Goal: Information Seeking & Learning: Learn about a topic

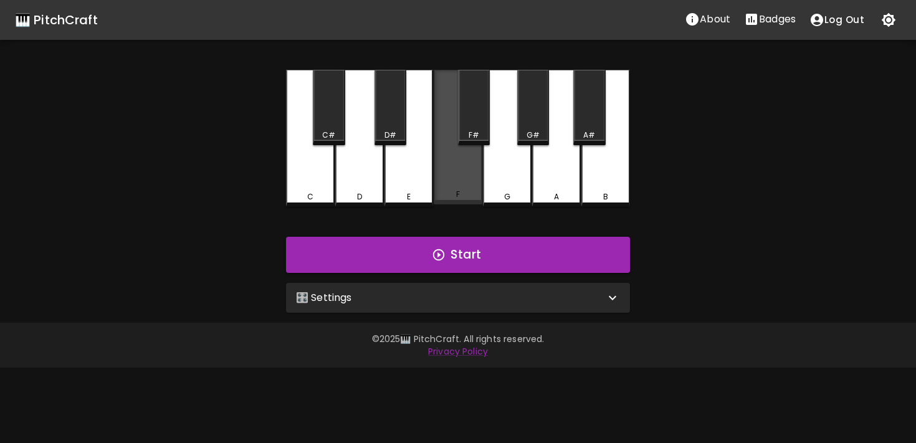
click at [462, 174] on div "F" at bounding box center [458, 137] width 49 height 135
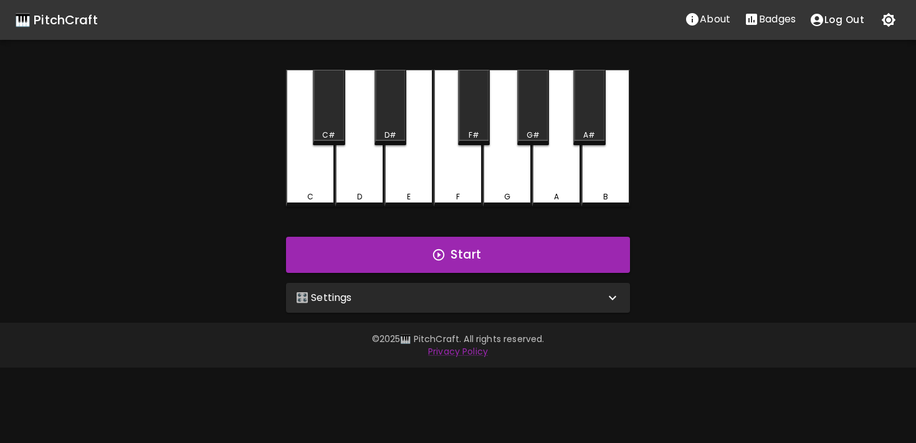
click at [462, 174] on div "F" at bounding box center [458, 138] width 49 height 137
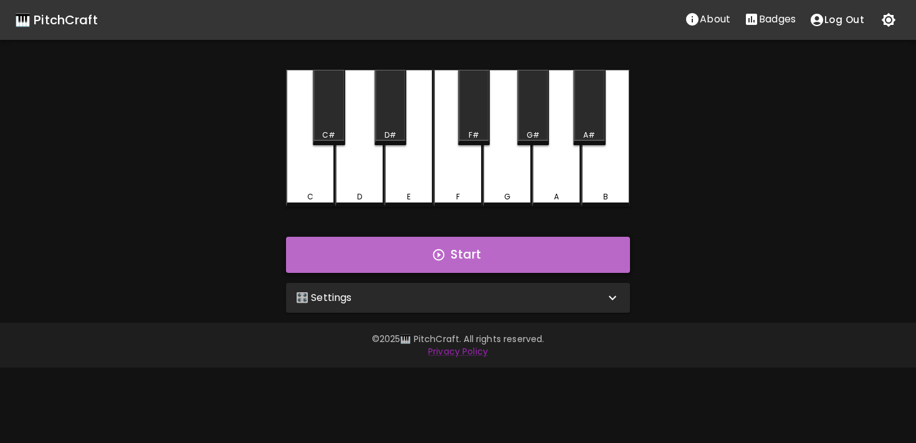
click at [376, 267] on button "Start" at bounding box center [458, 255] width 344 height 36
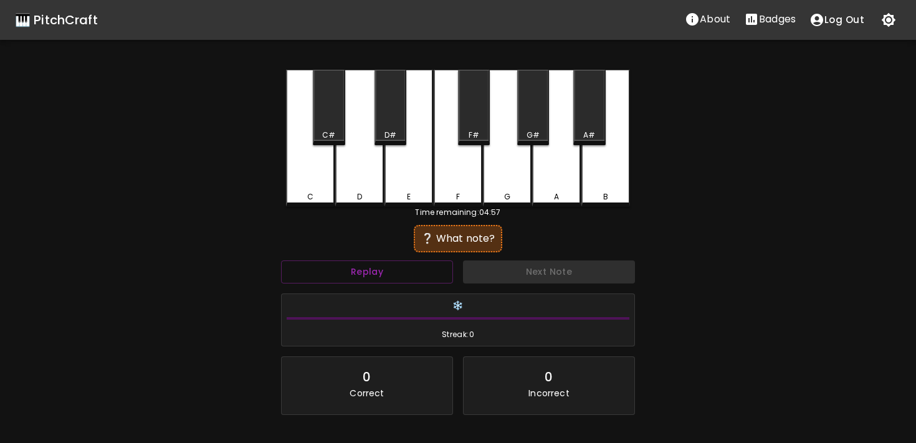
drag, startPoint x: 385, startPoint y: 269, endPoint x: 315, endPoint y: 181, distance: 112.7
click at [316, 181] on div "C C# D D# E F F# G G# A A# B Time remaining: 04:57 ❔ What note? Replay Next Not…" at bounding box center [458, 282] width 374 height 425
click at [315, 181] on div "C" at bounding box center [310, 138] width 49 height 137
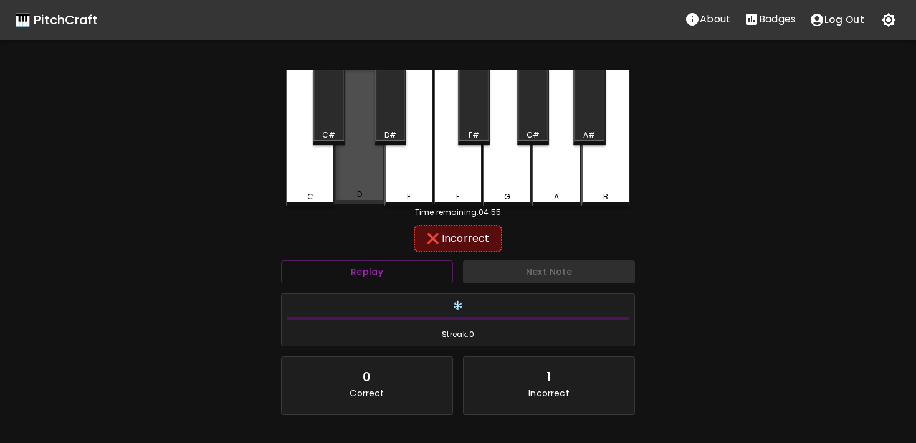
click at [364, 179] on div "D" at bounding box center [359, 137] width 49 height 135
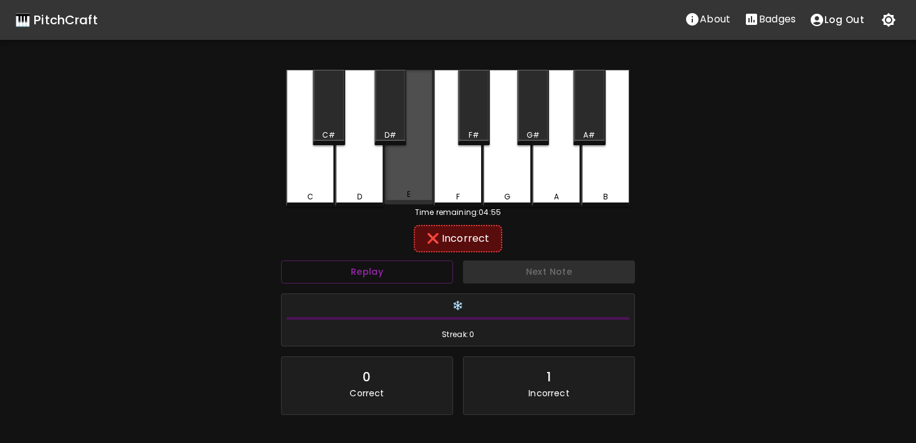
click at [399, 182] on div "E" at bounding box center [408, 137] width 49 height 135
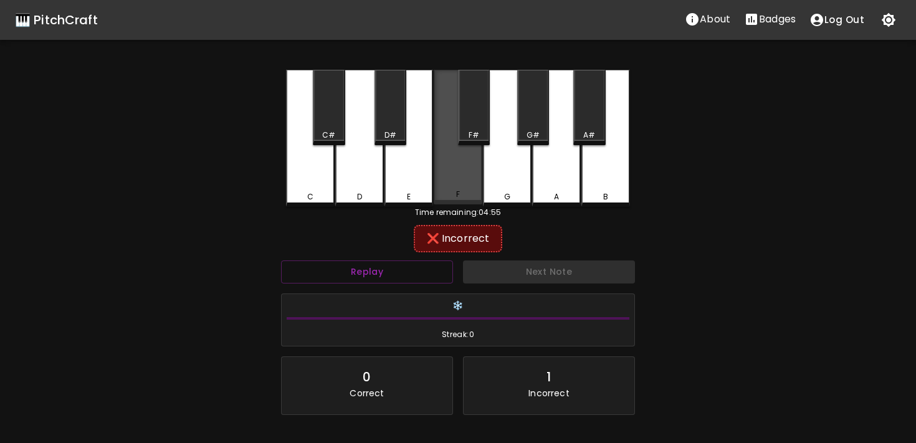
click at [444, 172] on div "F" at bounding box center [458, 137] width 49 height 135
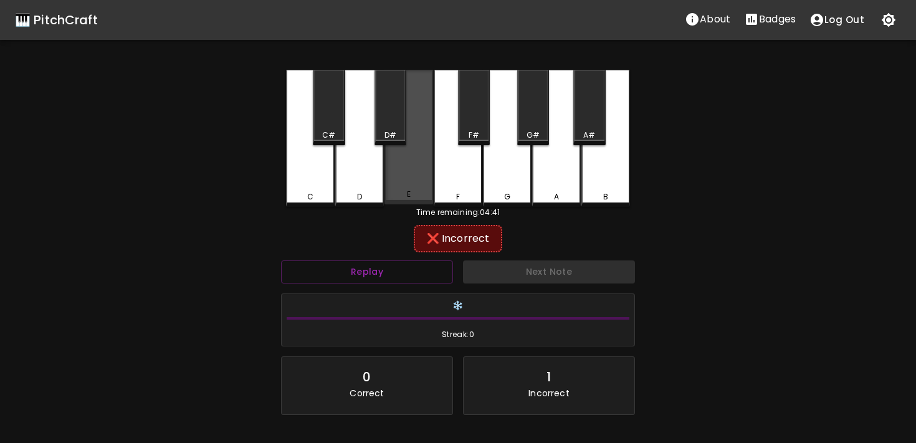
click at [398, 195] on div "E" at bounding box center [409, 194] width 46 height 11
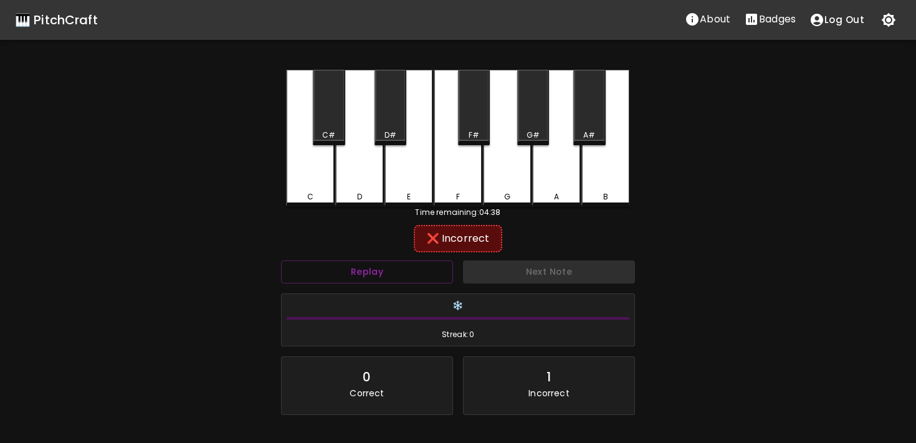
click at [541, 209] on div "Time remaining: 04:38" at bounding box center [458, 212] width 344 height 11
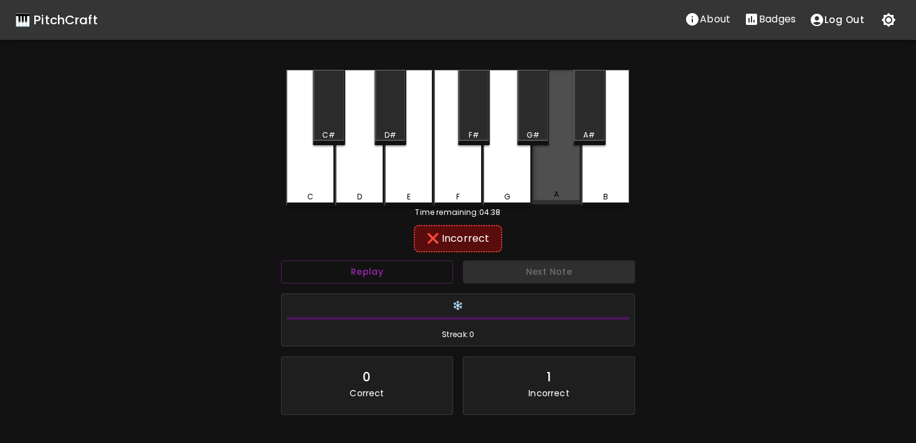
click at [544, 183] on div "A" at bounding box center [556, 137] width 49 height 135
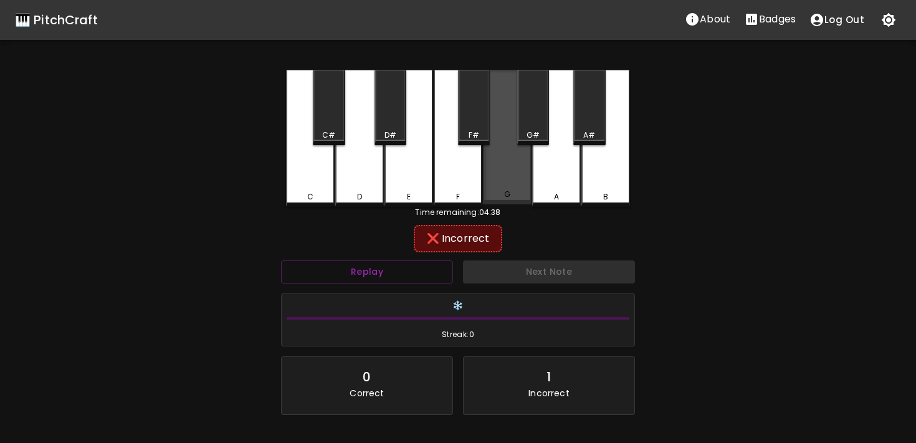
click at [526, 186] on div "G" at bounding box center [507, 137] width 49 height 135
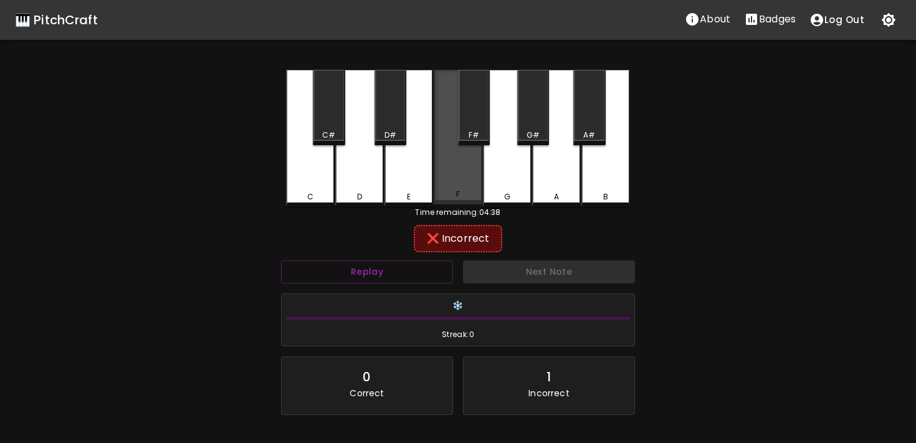
click at [448, 163] on div "F" at bounding box center [458, 137] width 49 height 135
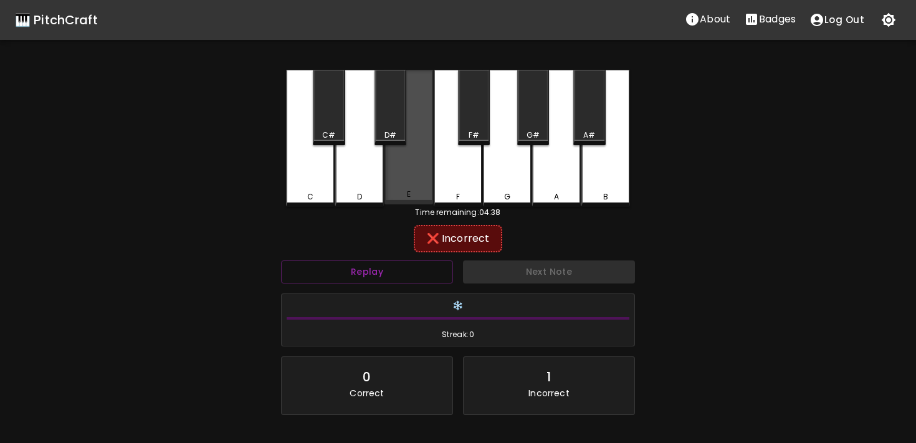
click at [408, 162] on div "E" at bounding box center [408, 137] width 49 height 135
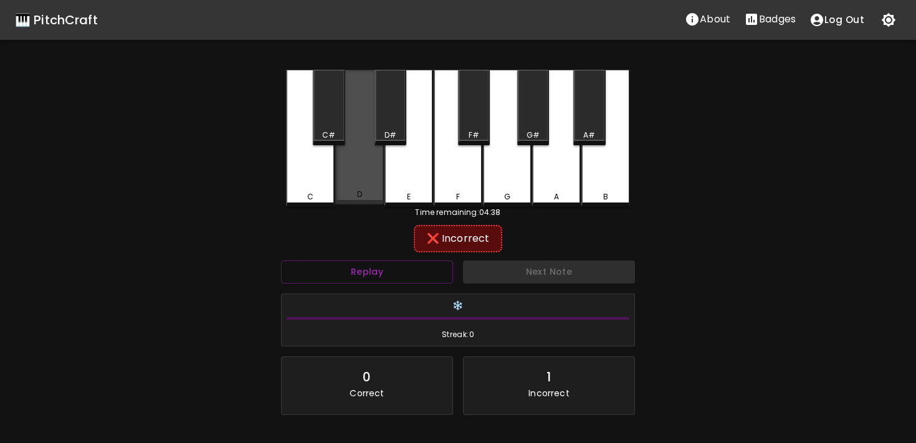
click at [351, 161] on div "D" at bounding box center [359, 137] width 49 height 135
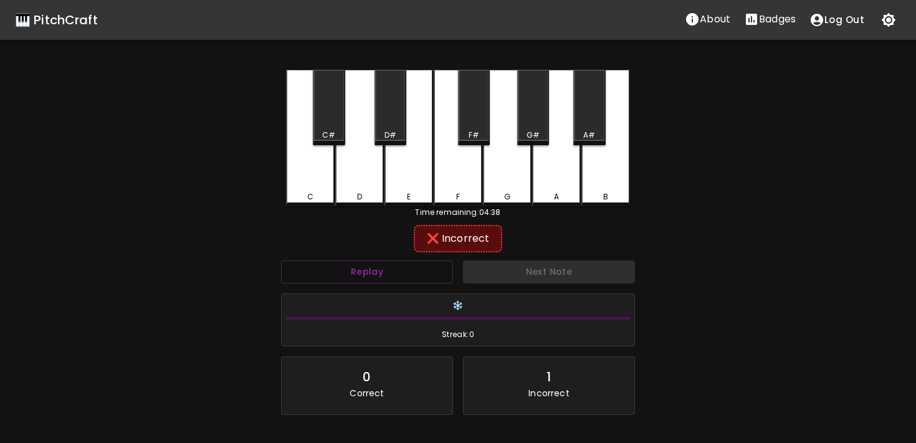
click at [278, 155] on div "C C# D D# E F F# G G# A A# B Time remaining: 04:38 ❌ Incorrect Replay Next Note…" at bounding box center [458, 282] width 374 height 425
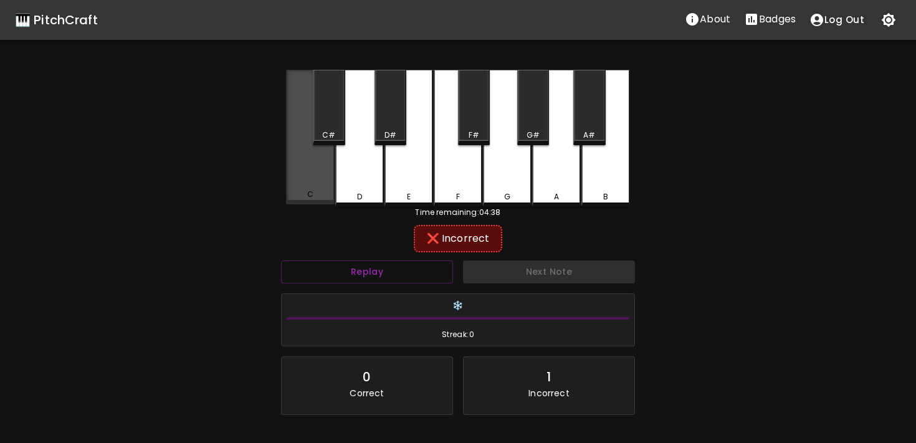
drag, startPoint x: 299, startPoint y: 179, endPoint x: 300, endPoint y: 171, distance: 7.6
click at [300, 171] on div "C" at bounding box center [310, 137] width 49 height 135
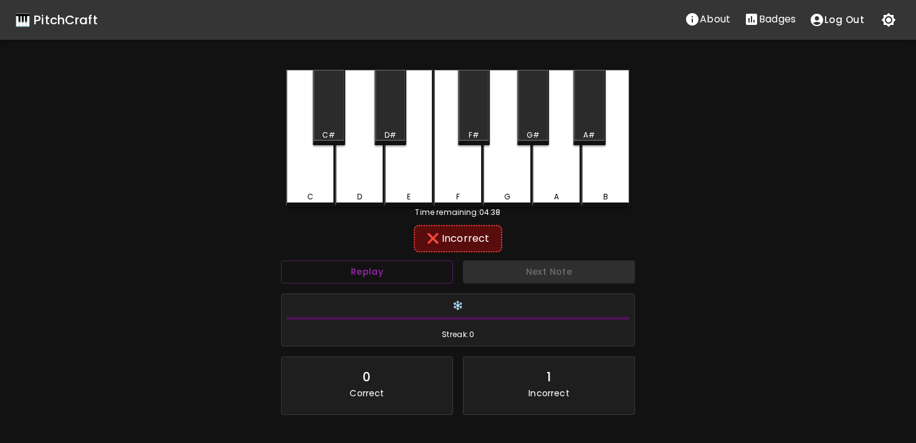
drag, startPoint x: 300, startPoint y: 171, endPoint x: 308, endPoint y: 171, distance: 8.1
click at [302, 171] on div "C" at bounding box center [310, 138] width 49 height 137
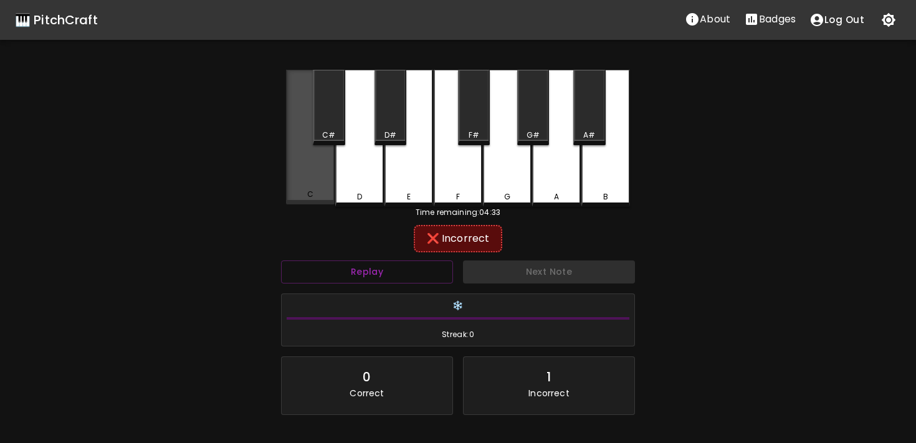
click at [328, 146] on div "C" at bounding box center [310, 137] width 49 height 135
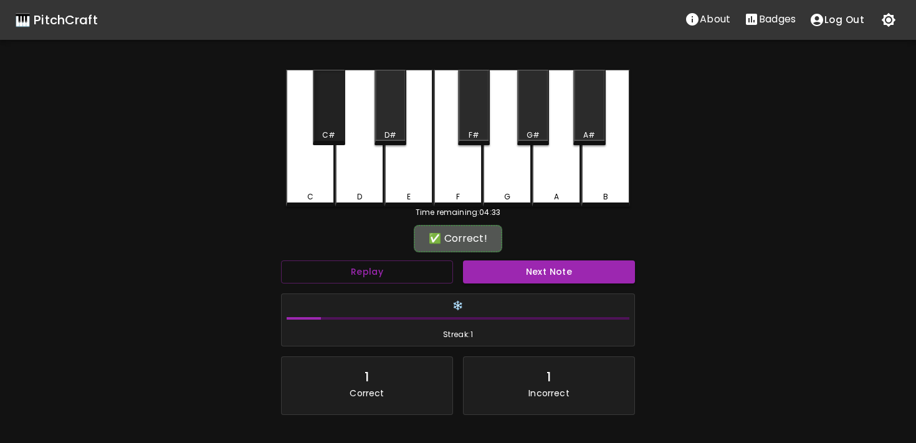
click at [332, 134] on div "C#" at bounding box center [328, 135] width 13 height 11
click at [334, 128] on div "C#" at bounding box center [329, 107] width 32 height 75
click at [335, 131] on div "C#" at bounding box center [328, 135] width 29 height 11
click at [335, 265] on button "Replay" at bounding box center [367, 271] width 172 height 23
click at [461, 309] on h6 "❄️" at bounding box center [458, 306] width 343 height 14
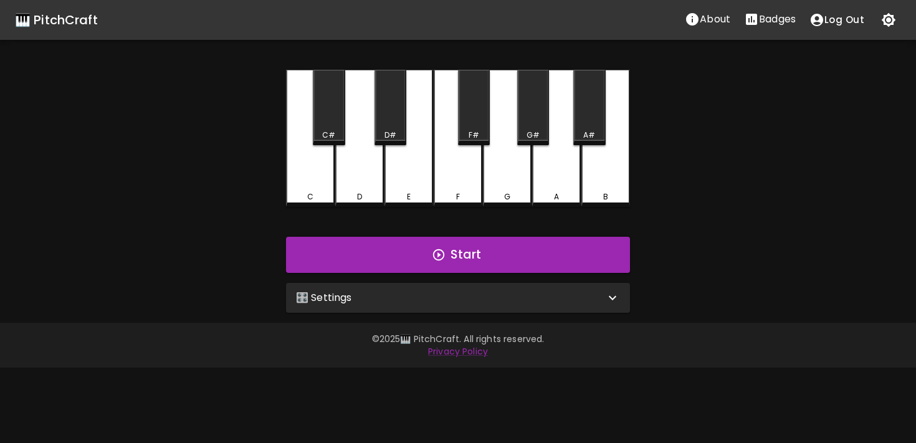
click at [295, 289] on div "🎛️ Settings" at bounding box center [458, 298] width 344 height 30
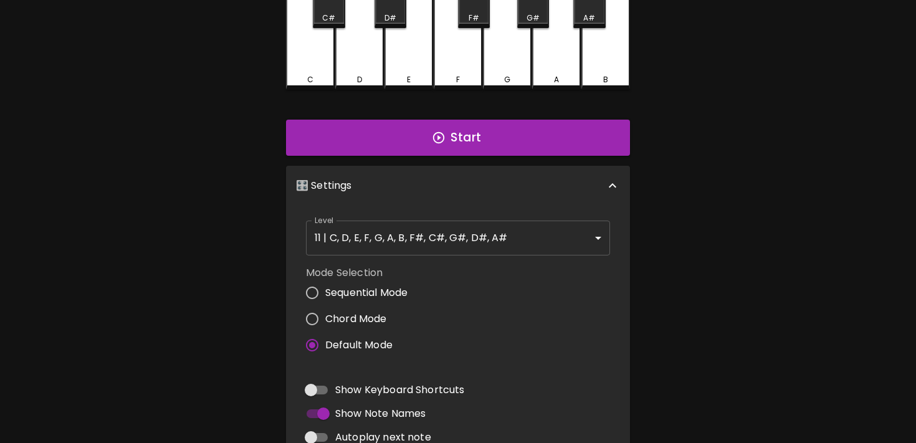
scroll to position [128, 0]
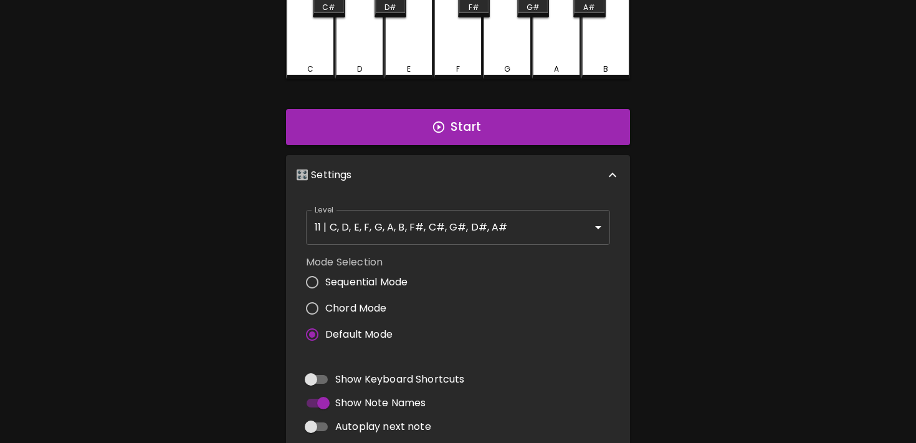
click at [362, 231] on body "🎹 PitchCraft About Badges Log Out C C# D D# E F F# G G# A A# B Start 🎛️ Setting…" at bounding box center [458, 249] width 916 height 754
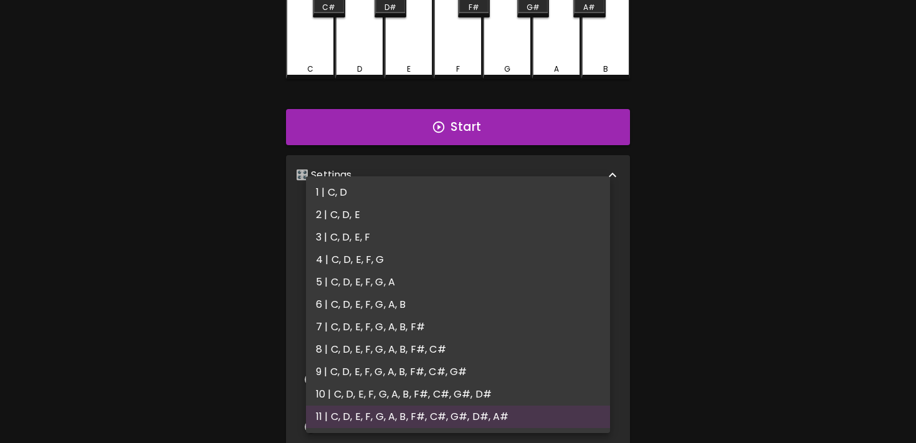
click at [322, 416] on li "11 | C, D, E, F, G, A, B, F#, C#, G#, D#, A#" at bounding box center [458, 417] width 304 height 22
click at [565, 222] on body "🎹 PitchCraft About Badges Log Out C C# D D# E F F# G G# A A# B Start 🎛️ Setting…" at bounding box center [458, 249] width 916 height 754
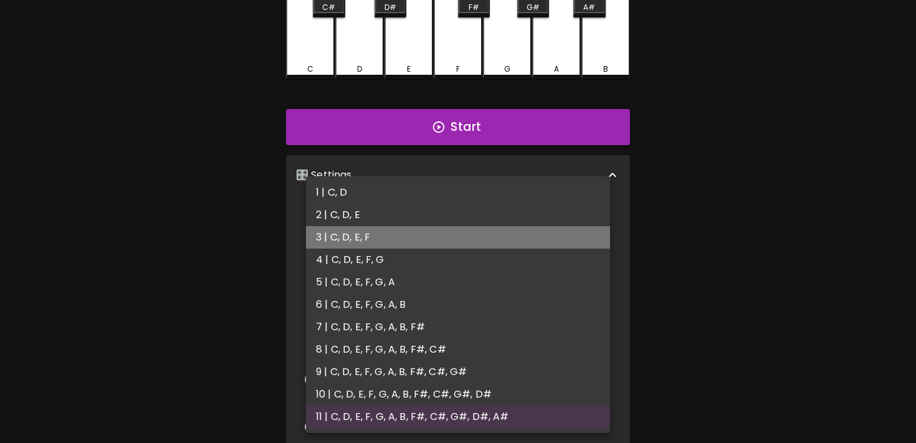
click at [341, 243] on li "3 | C, D, E, F" at bounding box center [458, 237] width 304 height 22
type input "5"
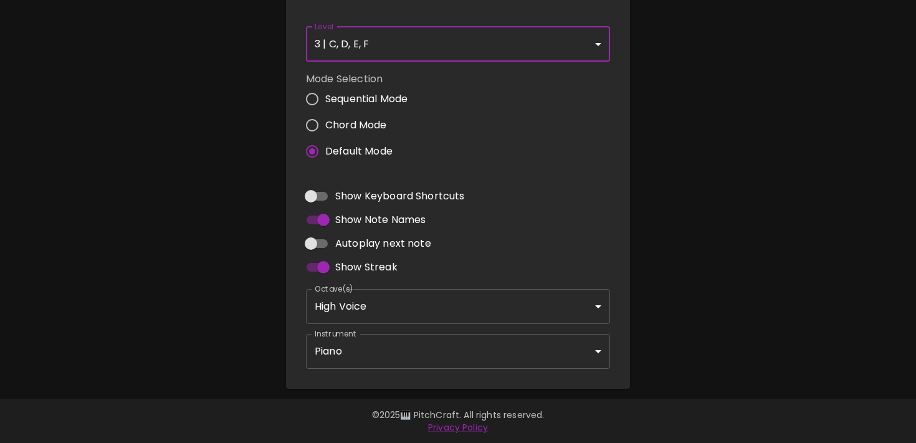
scroll to position [0, 0]
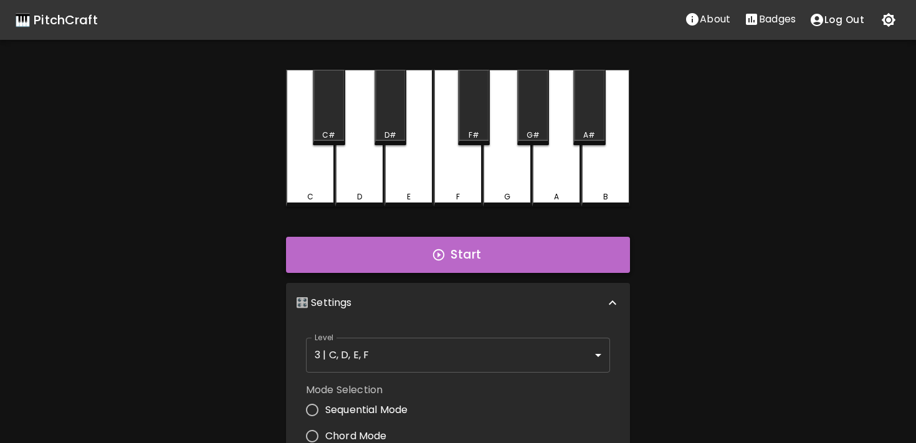
click at [414, 260] on button "Start" at bounding box center [458, 255] width 344 height 36
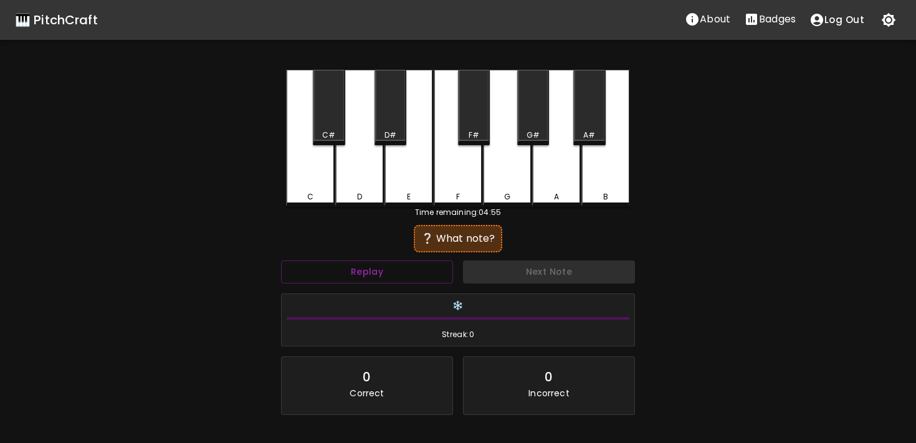
click at [305, 189] on div "C" at bounding box center [310, 138] width 49 height 137
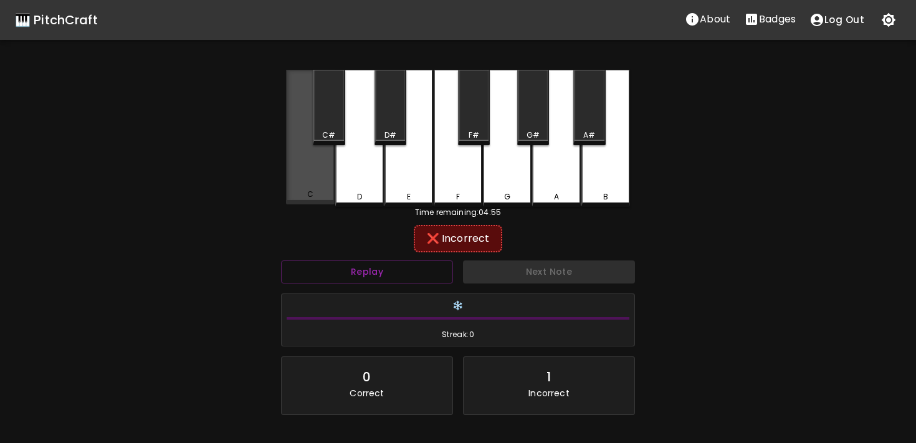
click at [331, 181] on div "C" at bounding box center [310, 137] width 49 height 135
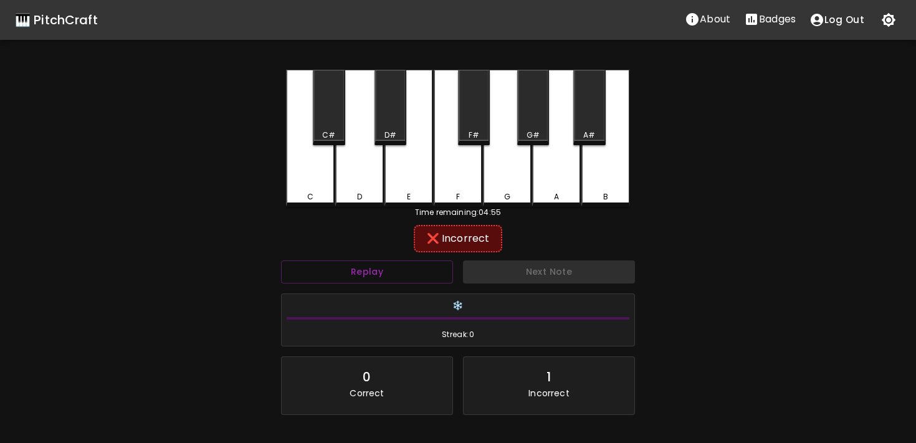
click at [367, 178] on div "D" at bounding box center [359, 138] width 49 height 137
click at [385, 178] on div "E" at bounding box center [408, 138] width 49 height 137
click at [392, 174] on div "E" at bounding box center [408, 138] width 49 height 137
click at [383, 121] on div "D#" at bounding box center [390, 107] width 32 height 75
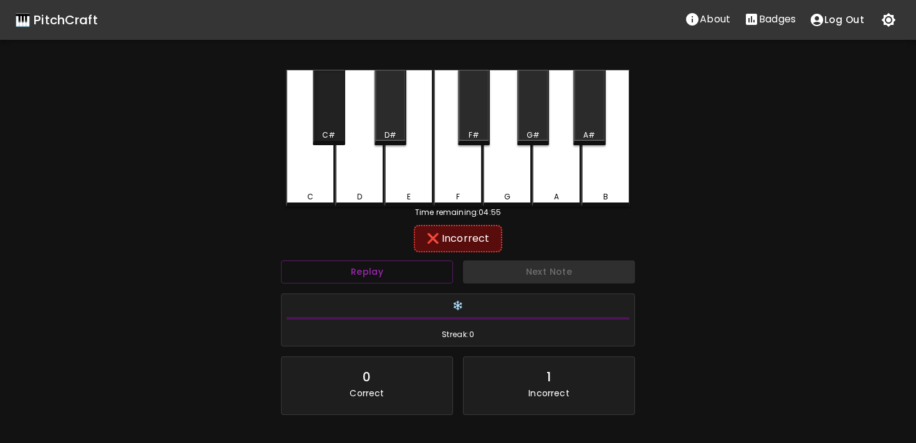
click at [341, 126] on div "C#" at bounding box center [329, 107] width 32 height 75
click at [338, 126] on div "C#" at bounding box center [329, 107] width 32 height 75
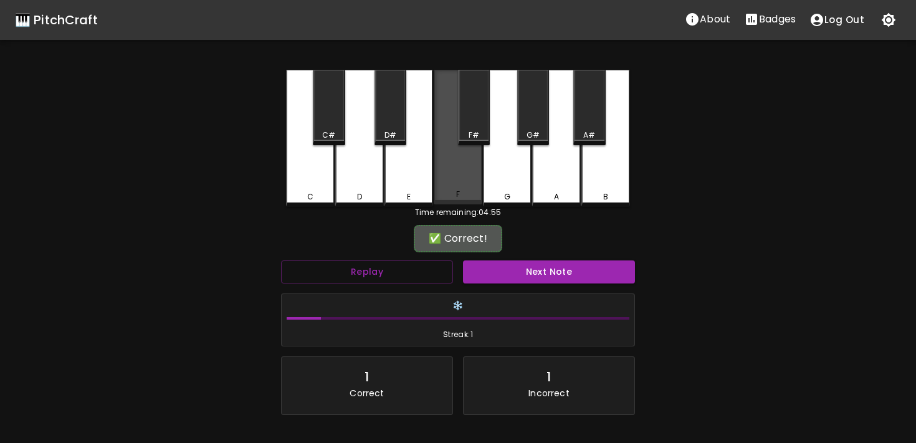
click at [469, 185] on div "F" at bounding box center [458, 137] width 49 height 135
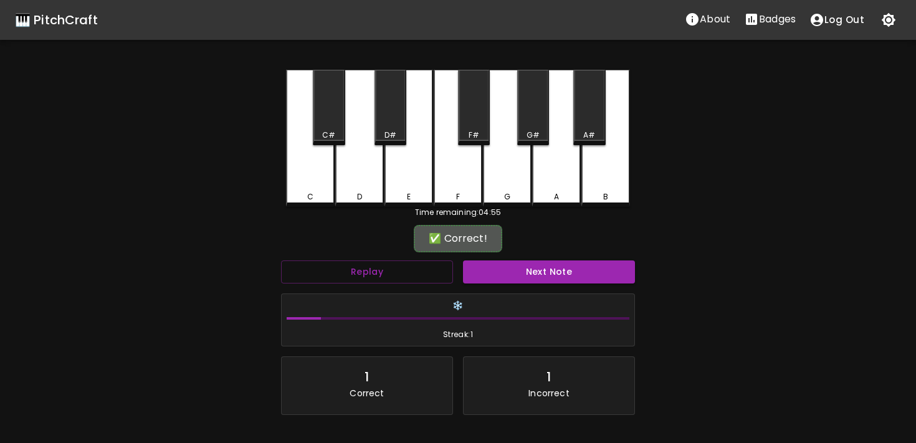
click at [483, 249] on div "✅ Correct!" at bounding box center [458, 238] width 88 height 27
click at [495, 268] on button "Next Note" at bounding box center [549, 271] width 172 height 23
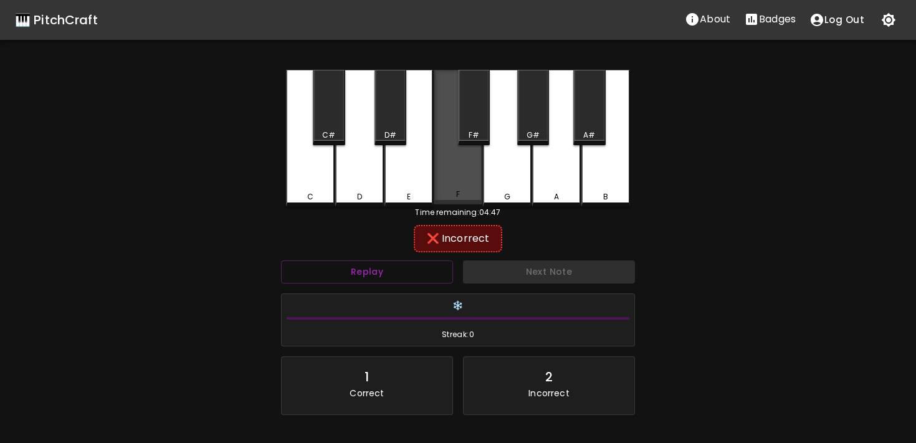
click at [481, 199] on div "F" at bounding box center [458, 137] width 49 height 135
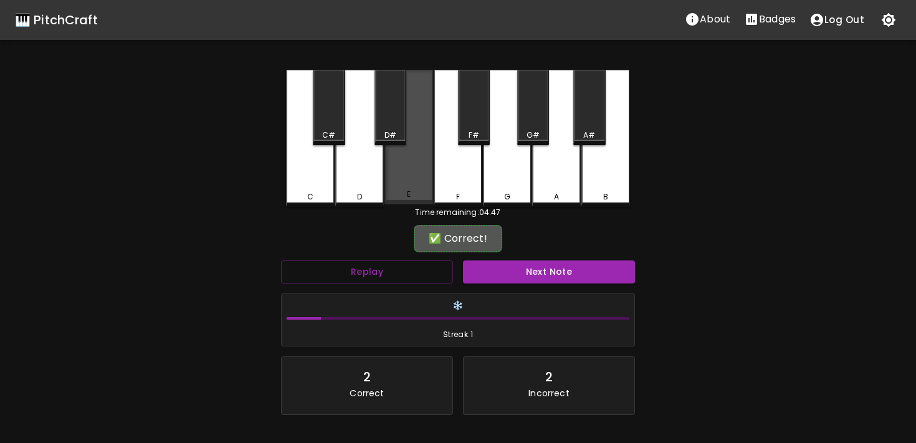
click at [422, 139] on div "E" at bounding box center [408, 137] width 49 height 135
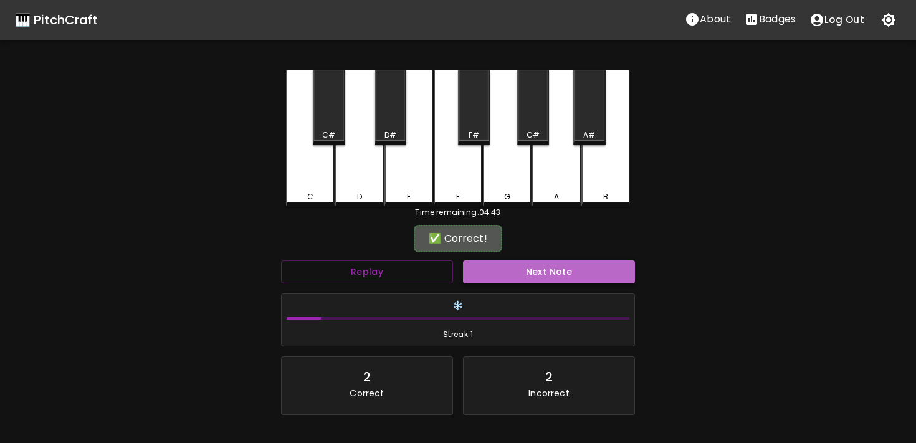
click at [467, 275] on button "Next Note" at bounding box center [549, 271] width 172 height 23
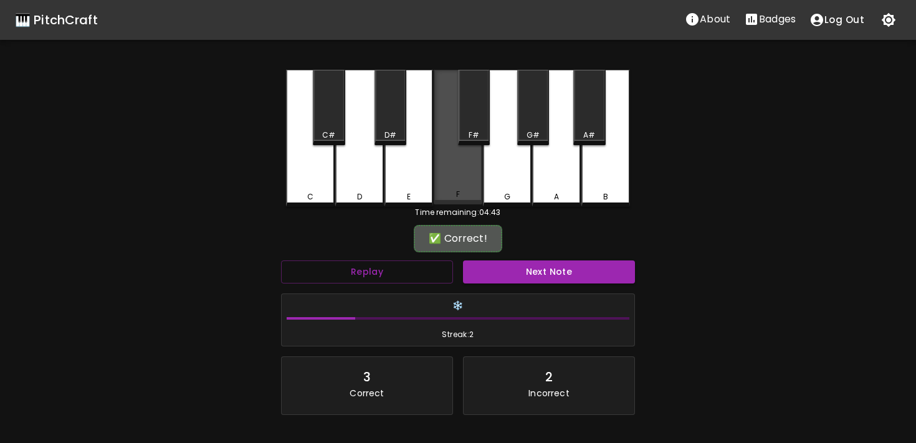
click at [457, 194] on div "F" at bounding box center [458, 194] width 4 height 11
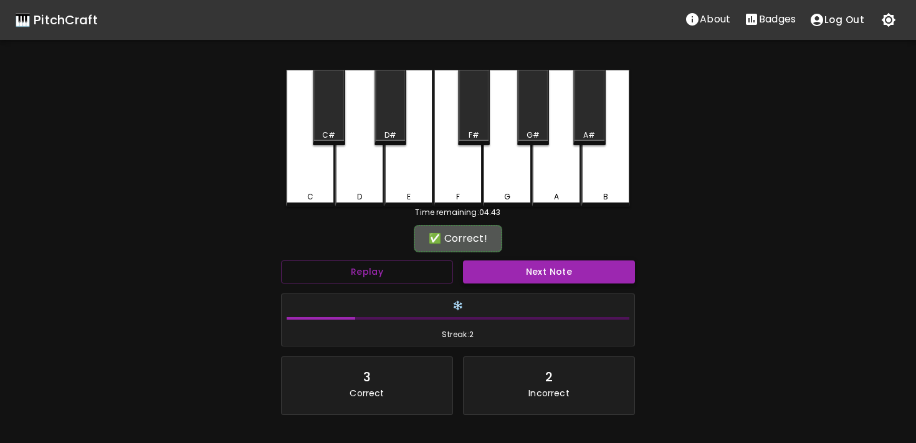
drag, startPoint x: 471, startPoint y: 260, endPoint x: 480, endPoint y: 261, distance: 8.8
click at [472, 260] on div "Next Note" at bounding box center [549, 271] width 182 height 33
click at [480, 261] on button "Next Note" at bounding box center [549, 271] width 172 height 23
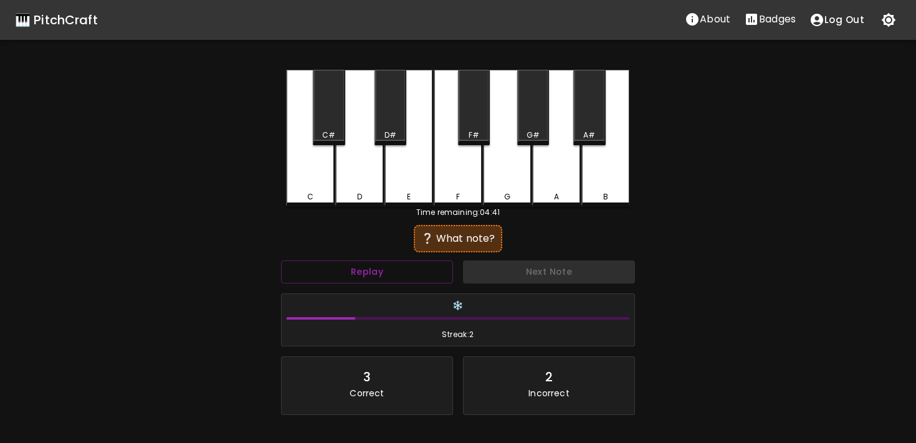
click at [422, 209] on div "Time remaining: 04:41" at bounding box center [458, 212] width 344 height 11
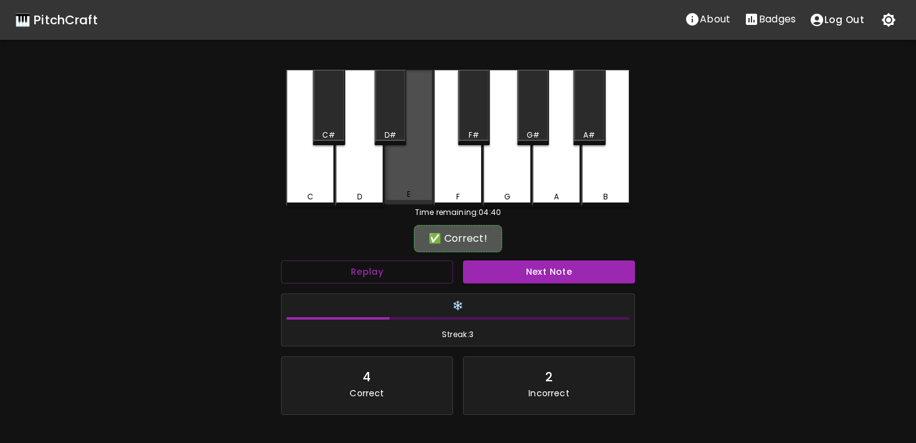
click at [419, 201] on div "E" at bounding box center [408, 137] width 49 height 135
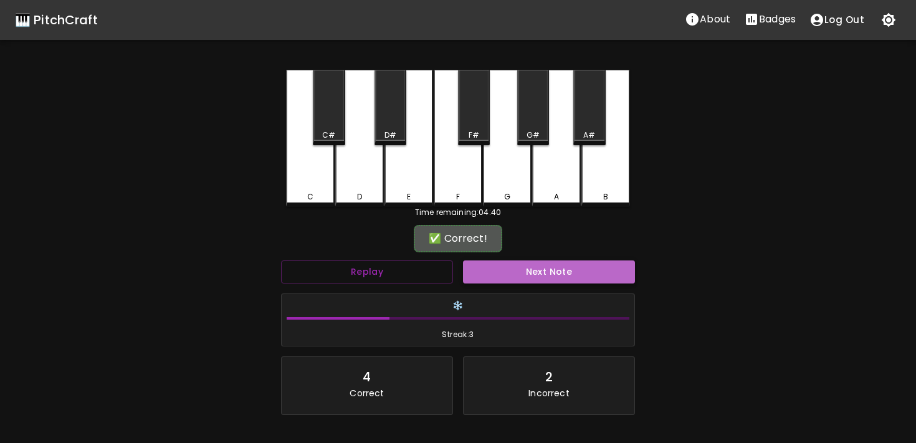
click at [481, 264] on button "Next Note" at bounding box center [549, 271] width 172 height 23
